Goal: Entertainment & Leisure: Browse casually

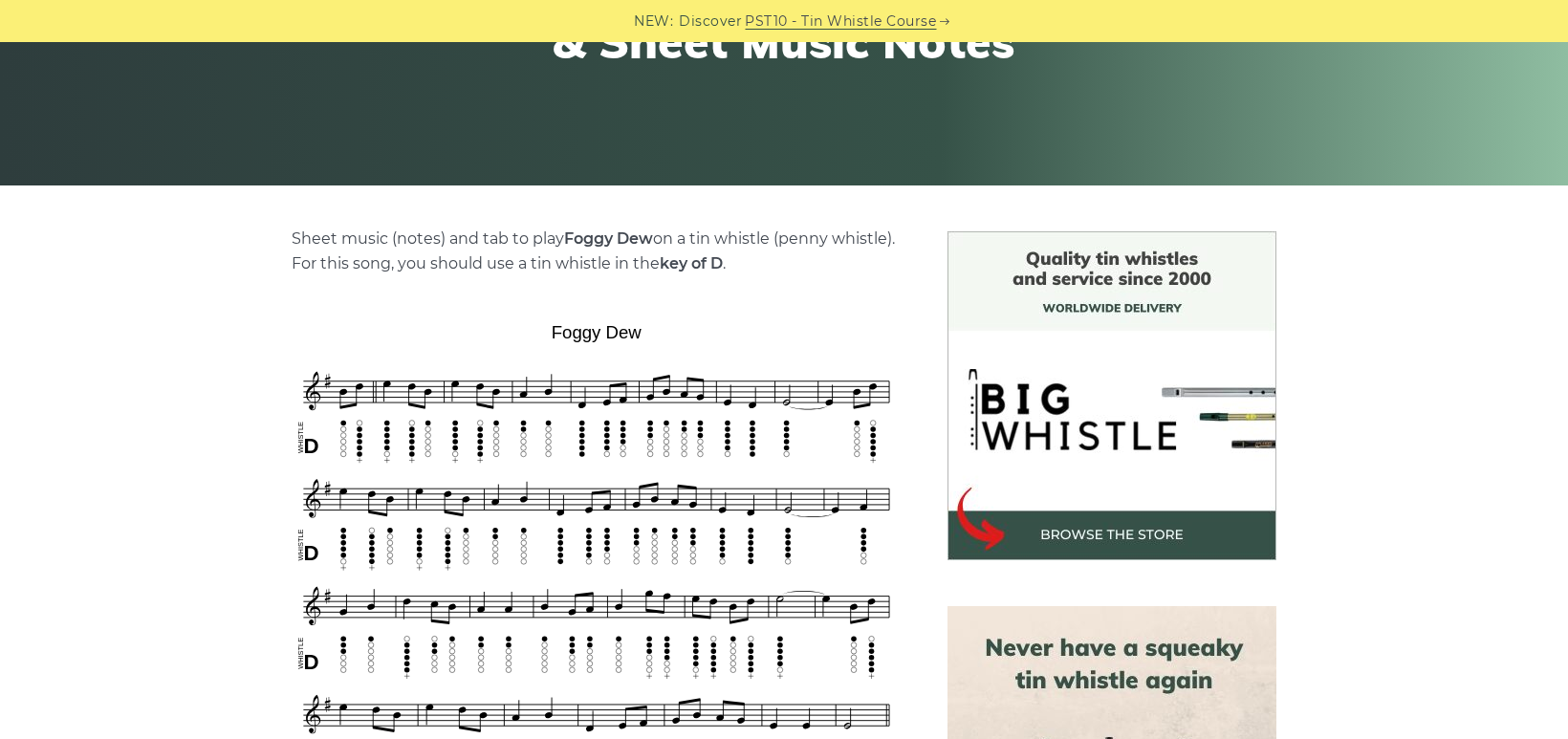
scroll to position [618, 0]
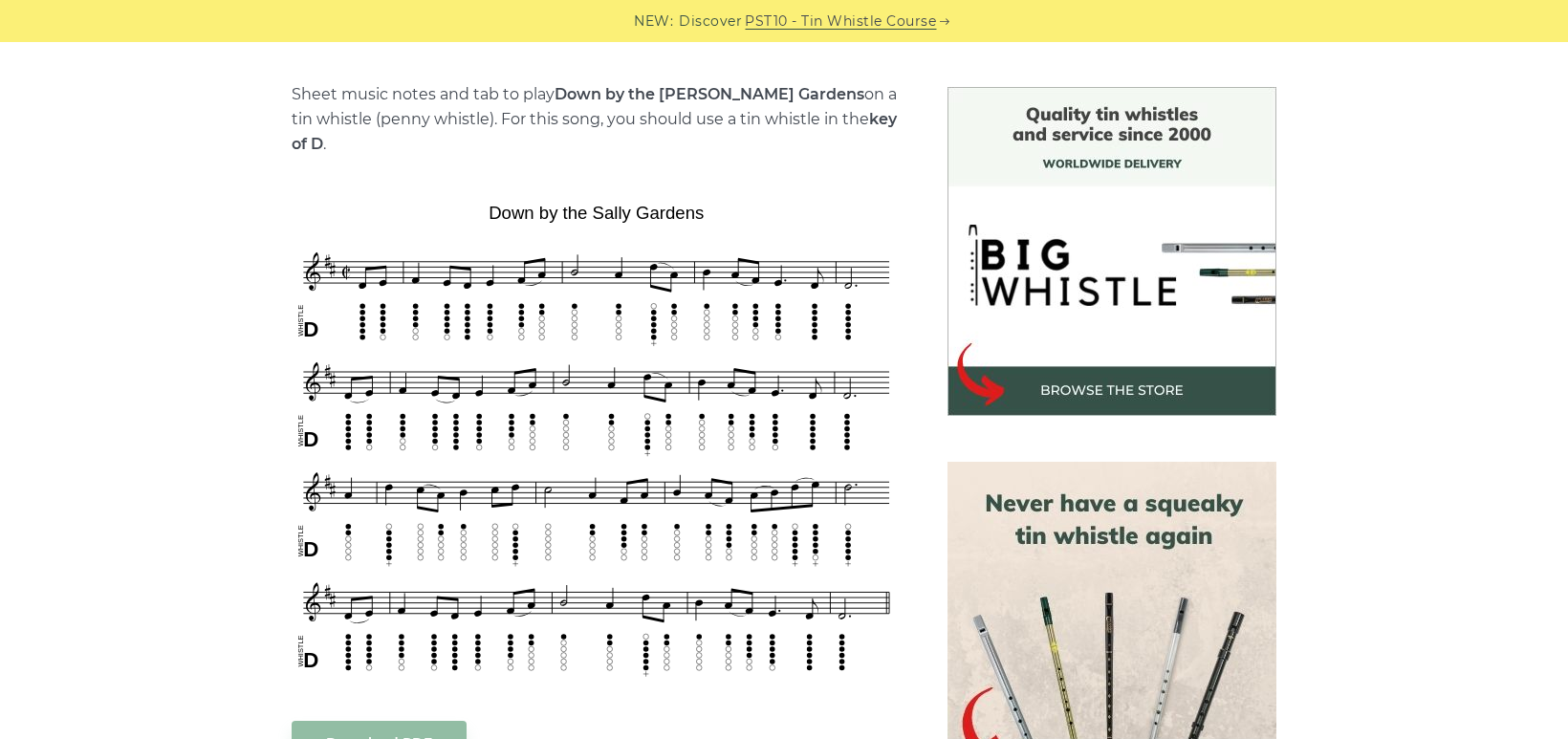
scroll to position [476, 0]
